Goal: Use online tool/utility: Utilize a website feature to perform a specific function

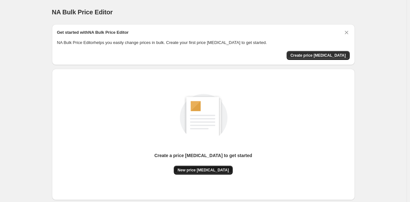
click at [218, 172] on button "New price [MEDICAL_DATA]" at bounding box center [203, 170] width 59 height 9
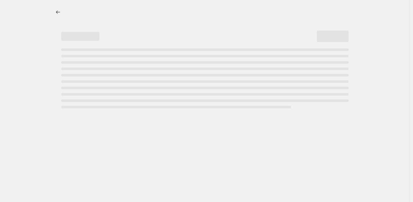
select select "percentage"
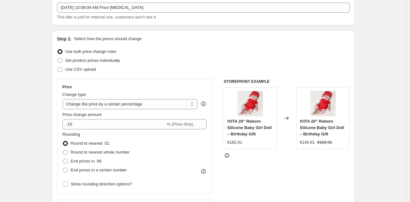
scroll to position [133, 0]
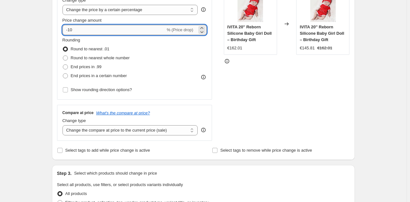
drag, startPoint x: 69, startPoint y: 30, endPoint x: 83, endPoint y: 32, distance: 14.1
click at [83, 32] on input "-10" at bounding box center [114, 30] width 103 height 10
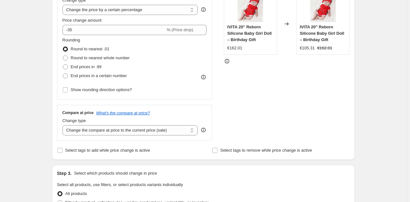
click at [251, 78] on div "STOREFRONT EXAMPLE [PERSON_NAME] 20'' Reborn Silicone Baby Girl Doll – Birthday…" at bounding box center [287, 63] width 126 height 156
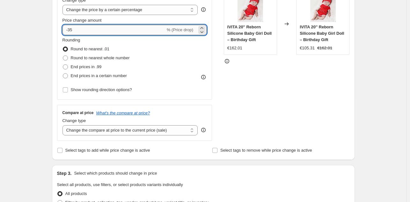
drag, startPoint x: 72, startPoint y: 32, endPoint x: 79, endPoint y: 33, distance: 6.6
click at [82, 33] on input "-35" at bounding box center [114, 30] width 103 height 10
type input "-30"
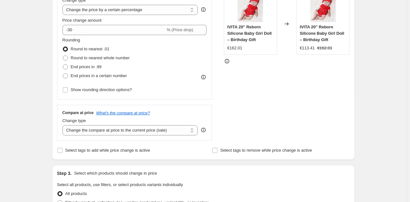
click at [234, 87] on div "STOREFRONT EXAMPLE [PERSON_NAME] 20'' Reborn Silicone Baby Girl Doll – Birthday…" at bounding box center [287, 63] width 126 height 156
drag, startPoint x: 87, startPoint y: 127, endPoint x: 86, endPoint y: 132, distance: 5.4
click at [87, 127] on select "Change the compare at price to the current price (sale) Change the compare at p…" at bounding box center [131, 130] width 136 height 10
select select "remove"
click at [64, 125] on select "Change the compare at price to the current price (sale) Change the compare at p…" at bounding box center [131, 130] width 136 height 10
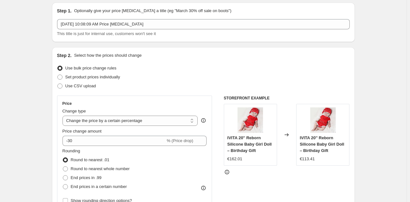
scroll to position [0, 0]
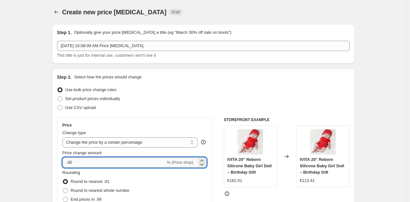
drag, startPoint x: 71, startPoint y: 162, endPoint x: 82, endPoint y: 161, distance: 10.9
click at [82, 162] on input "-30" at bounding box center [114, 163] width 103 height 10
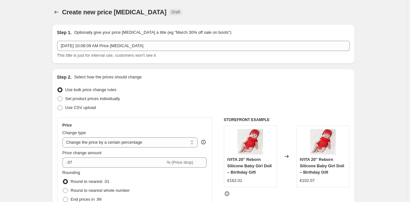
click at [286, 190] on div "STOREFRONT EXAMPLE [PERSON_NAME] 20'' Reborn Silicone Baby Girl Doll – Birthday…" at bounding box center [287, 195] width 126 height 156
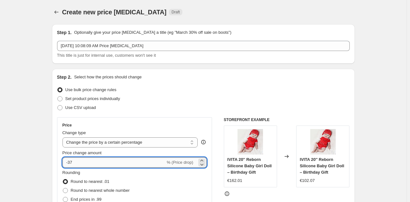
drag, startPoint x: 70, startPoint y: 162, endPoint x: 74, endPoint y: 162, distance: 3.5
click at [74, 162] on input "-37" at bounding box center [114, 163] width 103 height 10
click at [75, 163] on input "-37" at bounding box center [114, 163] width 103 height 10
drag, startPoint x: 75, startPoint y: 163, endPoint x: 70, endPoint y: 164, distance: 5.1
click at [70, 164] on input "-37" at bounding box center [114, 163] width 103 height 10
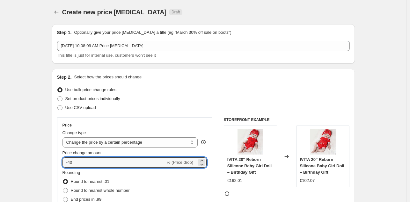
click at [291, 192] on div at bounding box center [287, 194] width 126 height 6
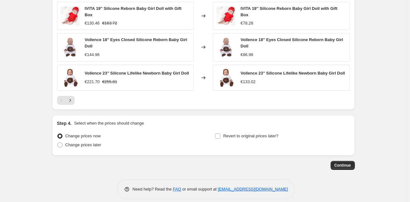
scroll to position [436, 0]
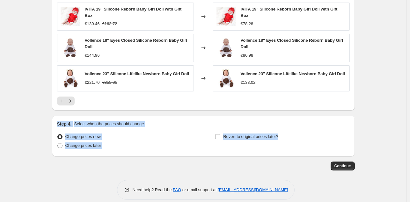
drag, startPoint x: 409, startPoint y: 152, endPoint x: 407, endPoint y: 108, distance: 44.1
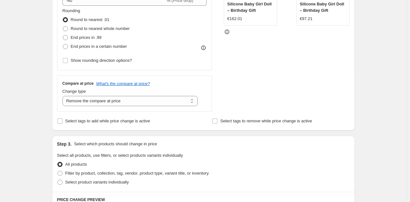
scroll to position [151, 0]
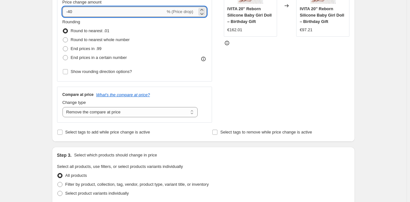
drag, startPoint x: 70, startPoint y: 13, endPoint x: 80, endPoint y: 13, distance: 9.9
click at [80, 13] on input "-40" at bounding box center [114, 12] width 103 height 10
type input "-35"
click at [264, 74] on div "STOREFRONT EXAMPLE [PERSON_NAME] 20'' Reborn Silicone Baby Girl Doll – Birthday…" at bounding box center [287, 45] width 126 height 156
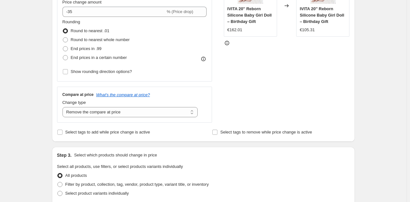
scroll to position [441, 0]
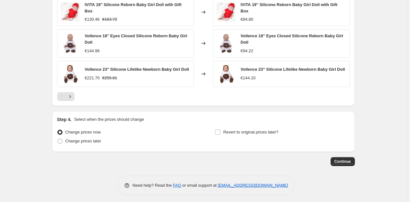
click at [272, 96] on div at bounding box center [203, 96] width 293 height 9
click at [340, 157] on button "Continue" at bounding box center [343, 161] width 24 height 9
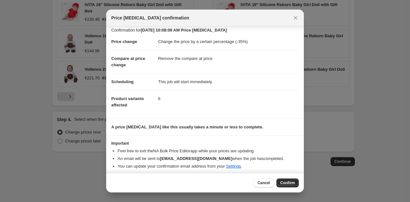
scroll to position [7, 0]
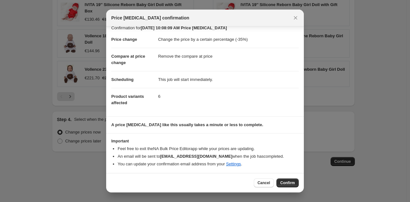
click at [281, 185] on button "Confirm" at bounding box center [288, 183] width 22 height 9
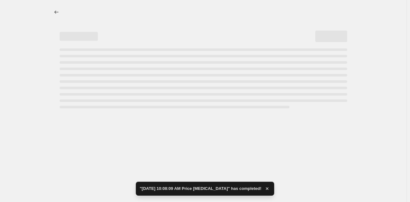
select select "percentage"
select select "remove"
